Goal: Information Seeking & Learning: Understand process/instructions

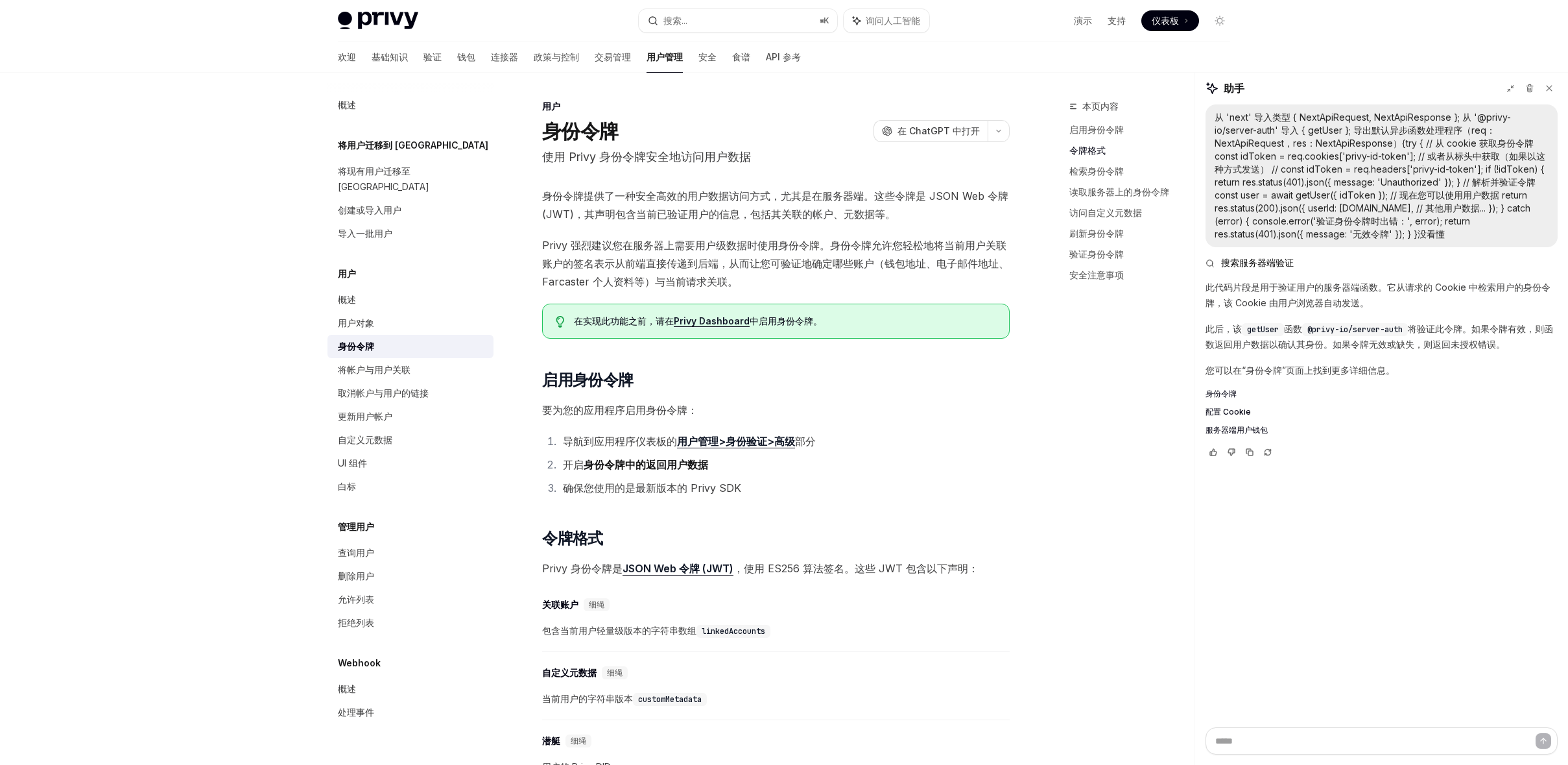
scroll to position [813, 0]
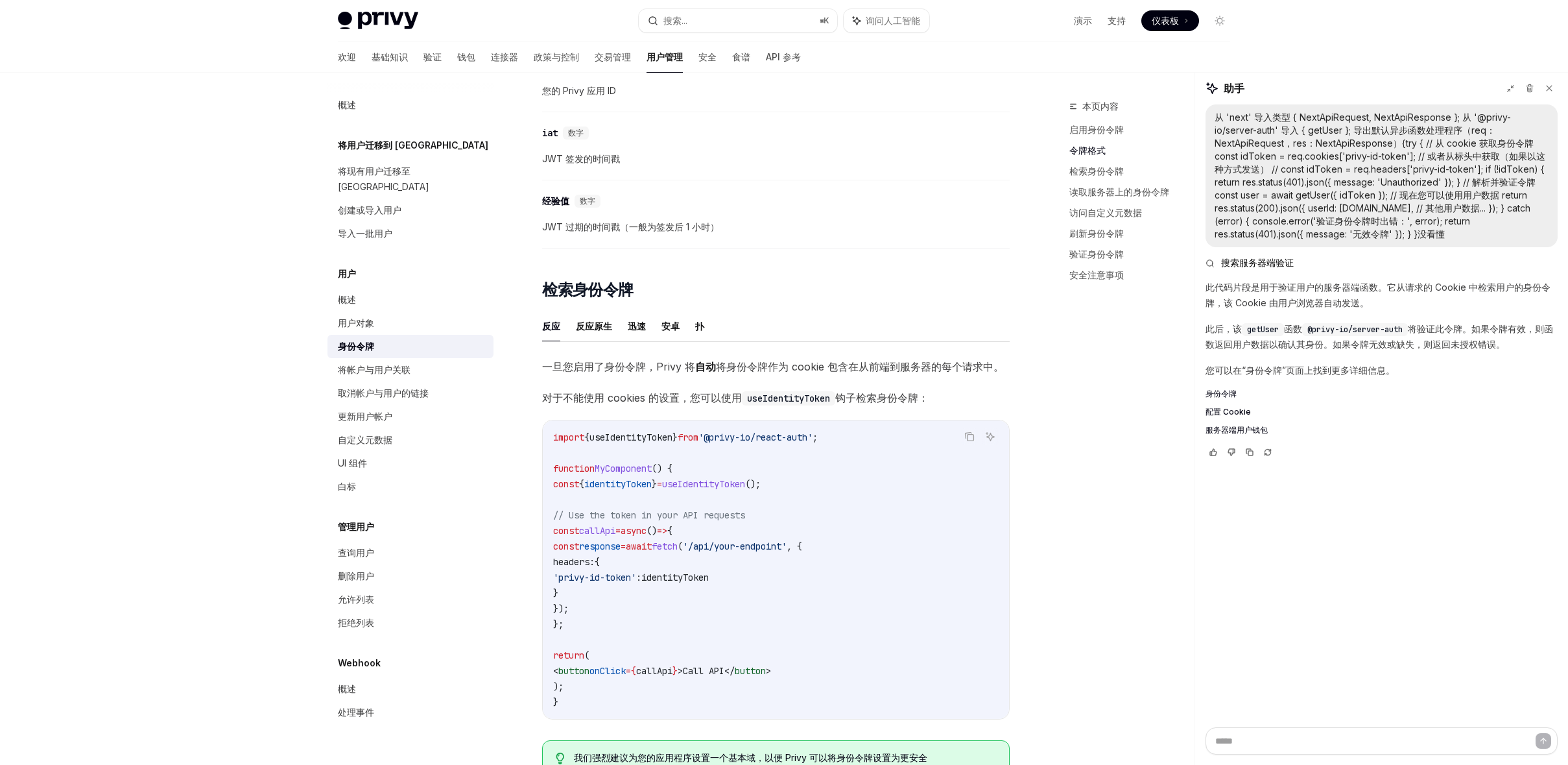
click at [742, 560] on code "import { useIdentityToken } from '@privy-io/react-auth' ; function MyComponent …" at bounding box center [776, 570] width 445 height 280
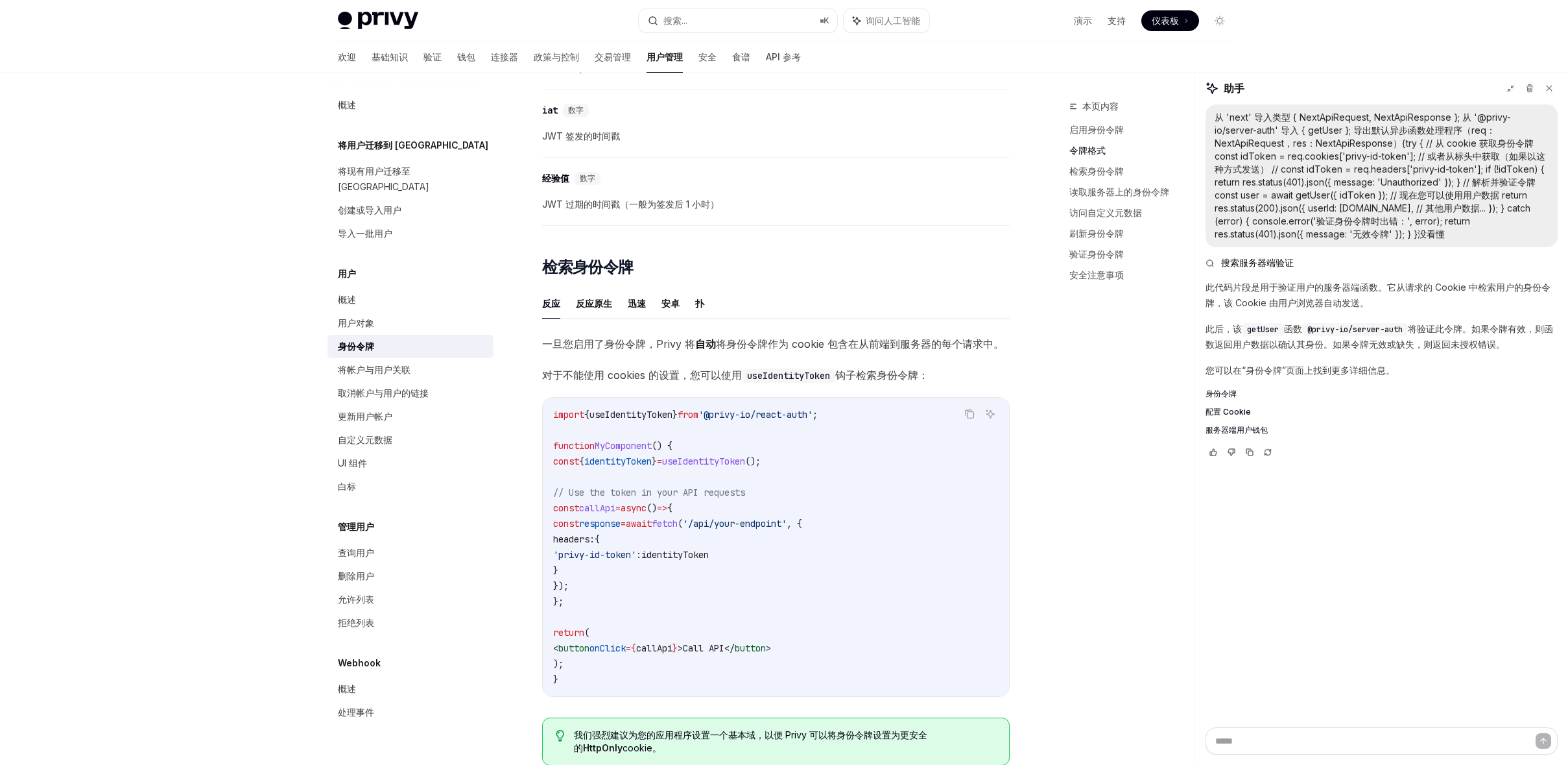
click at [820, 462] on code "import { useIdentityToken } from '@privy-io/react-auth' ; function MyComponent …" at bounding box center [776, 547] width 445 height 280
copy code "const { identityToken } = useIdentityToken ();"
click at [820, 462] on code "import { useIdentityToken } from '@privy-io/react-auth' ; function MyComponent …" at bounding box center [776, 547] width 445 height 280
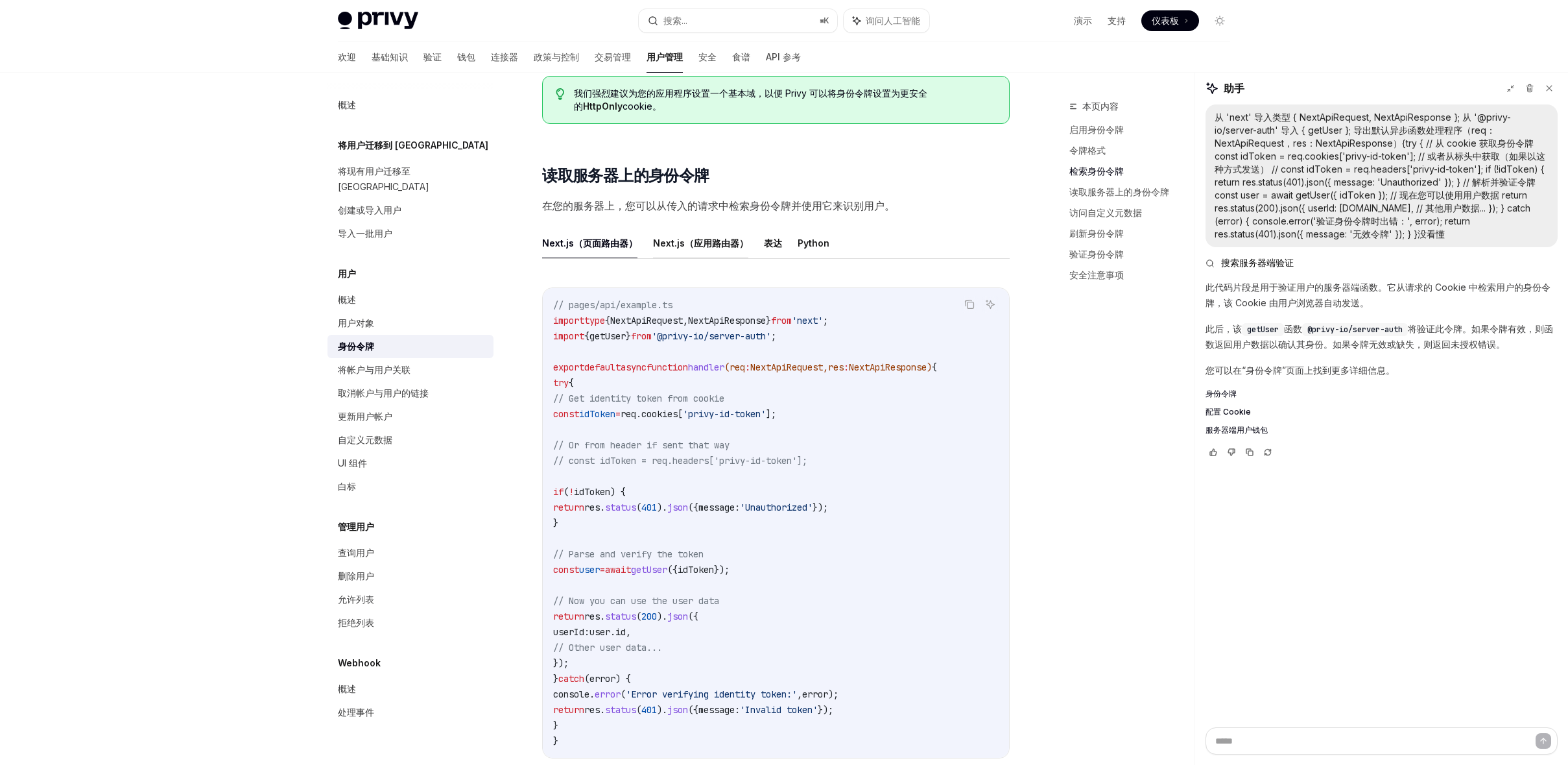
scroll to position [1493, 0]
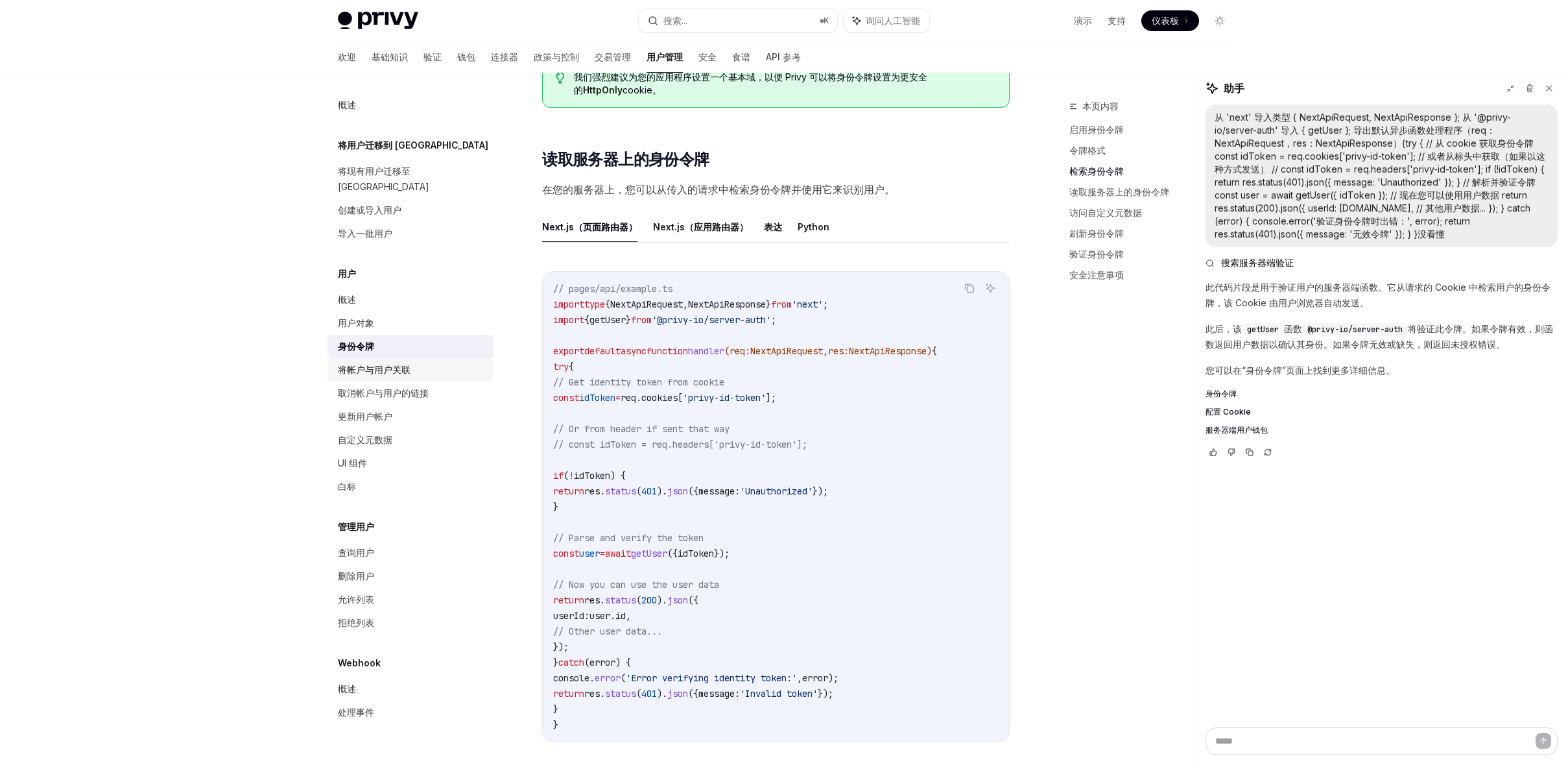
click at [400, 364] on link "将帐户与用户关联" at bounding box center [410, 370] width 166 height 23
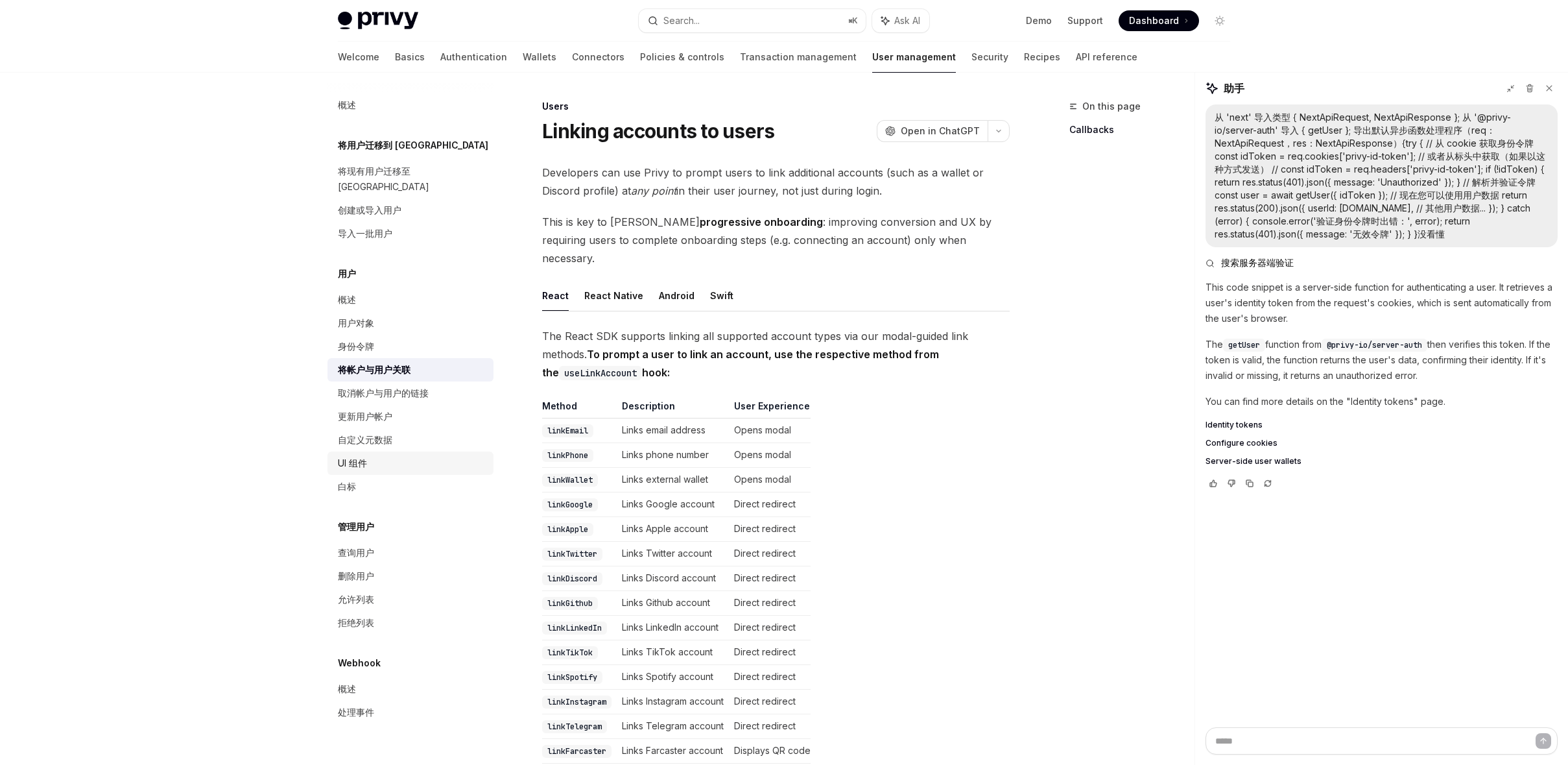
click at [363, 458] on font "UI 组件" at bounding box center [353, 463] width 30 height 11
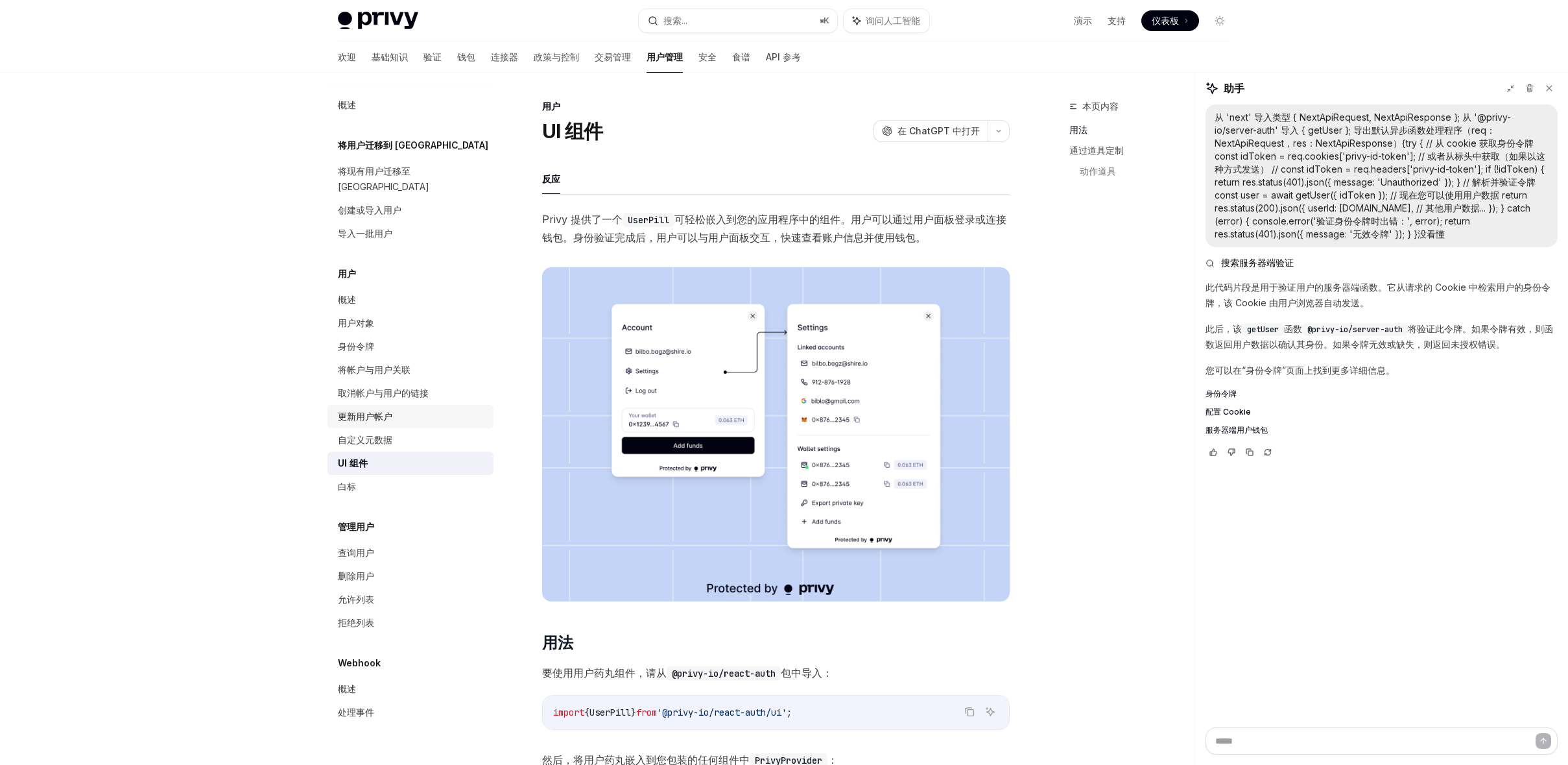
click at [374, 405] on link "更新用户帐户" at bounding box center [410, 416] width 166 height 23
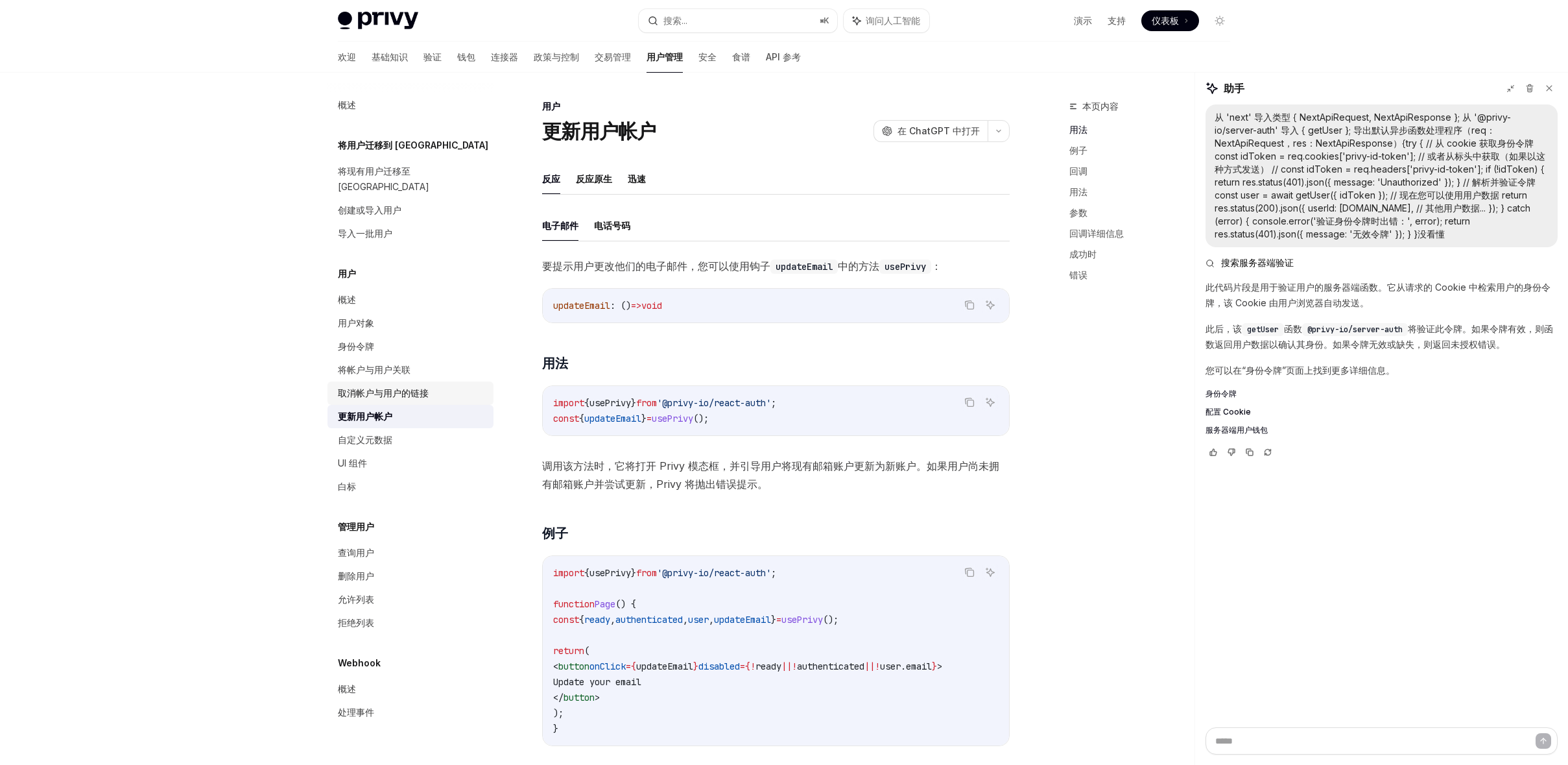
click at [390, 387] on font "取消帐户与用户的链接" at bounding box center [383, 393] width 91 height 11
type textarea "*"
